Goal: Transaction & Acquisition: Obtain resource

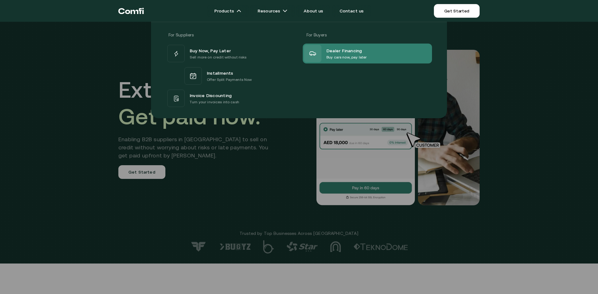
click at [354, 45] on div "Dealer Financing Buy cars now, pay later" at bounding box center [335, 53] width 63 height 17
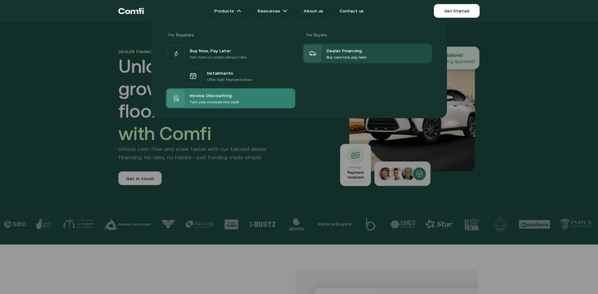
click at [224, 98] on span "Invoice Discounting" at bounding box center [211, 95] width 42 height 7
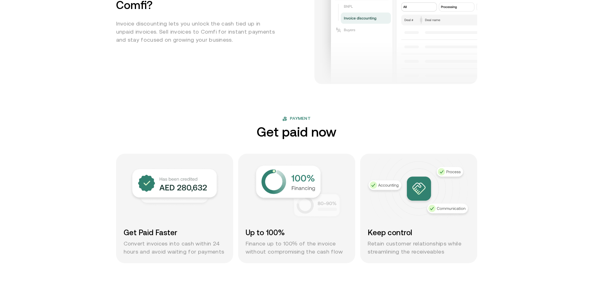
scroll to position [405, 0]
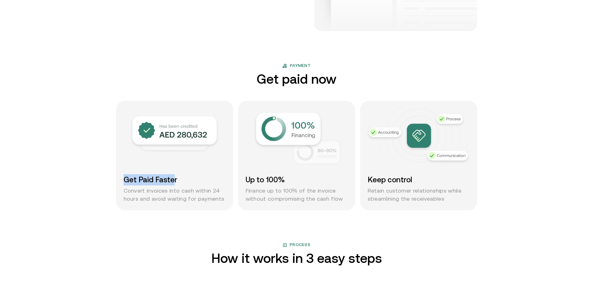
drag, startPoint x: 127, startPoint y: 181, endPoint x: 176, endPoint y: 181, distance: 48.6
click at [176, 181] on h3 "Get Paid Faster" at bounding box center [175, 179] width 102 height 11
click at [178, 184] on h3 "Get Paid Faster" at bounding box center [175, 179] width 102 height 11
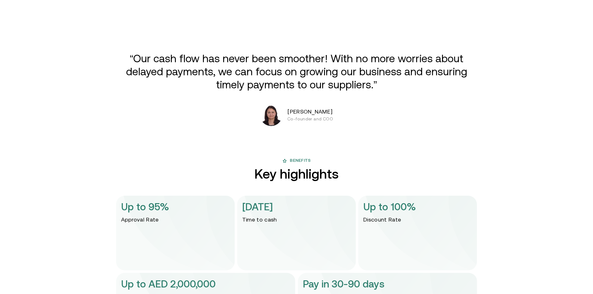
scroll to position [1214, 0]
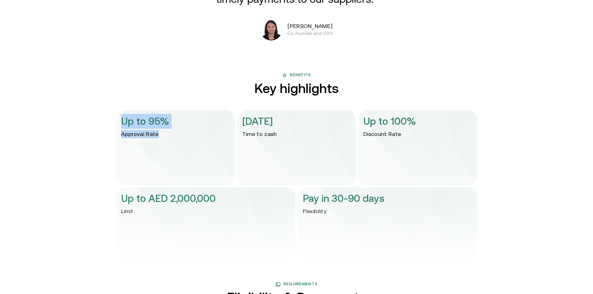
drag, startPoint x: 122, startPoint y: 119, endPoint x: 162, endPoint y: 135, distance: 42.6
click at [162, 135] on div "Up to 95% Approval Rate" at bounding box center [175, 147] width 119 height 75
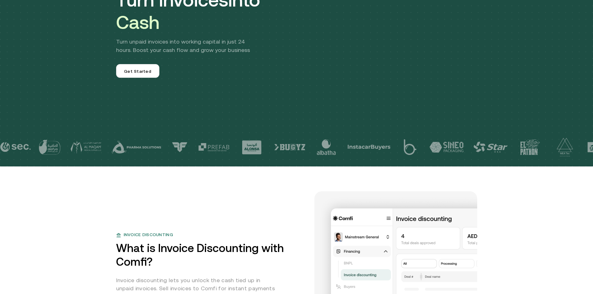
scroll to position [0, 0]
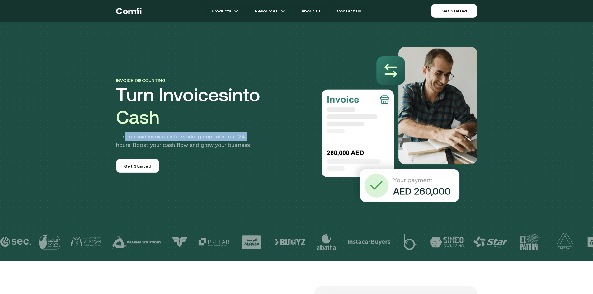
drag, startPoint x: 127, startPoint y: 137, endPoint x: 246, endPoint y: 137, distance: 119.3
click at [246, 137] on p "Turn unpaid invoices into working capital in just 24 hours. Boost your cash flo…" at bounding box center [188, 140] width 144 height 17
click at [239, 142] on p "Turn unpaid invoices into working capital in just 24 hours. Boost your cash flo…" at bounding box center [188, 140] width 144 height 17
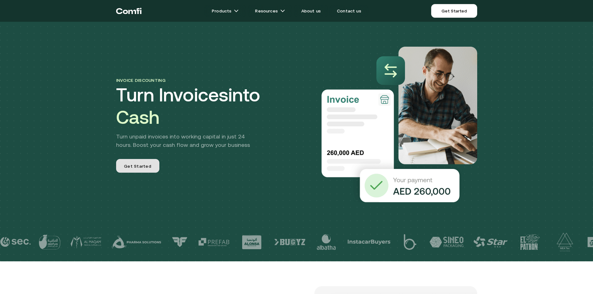
click at [150, 167] on span "Get Started" at bounding box center [137, 166] width 27 height 7
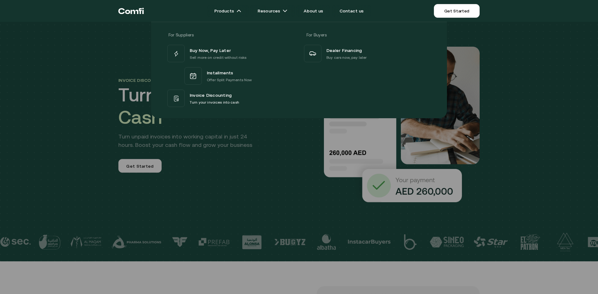
click at [211, 188] on div at bounding box center [299, 169] width 598 height 294
